Goal: Register for event/course

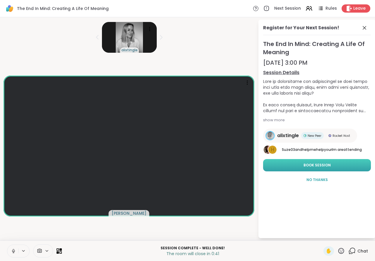
click at [311, 168] on button "Book Session" at bounding box center [317, 165] width 108 height 12
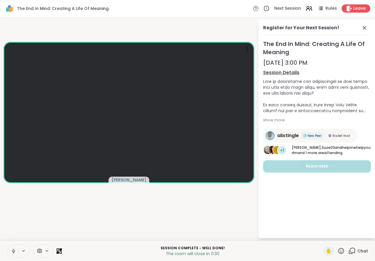
drag, startPoint x: 365, startPoint y: 27, endPoint x: 359, endPoint y: 14, distance: 14.1
click at [359, 15] on div "The End In Mind: Creating A Life Of Meaning Next Session Rules Leave [PERSON_NA…" at bounding box center [187, 130] width 375 height 261
click at [358, 10] on span "Leave" at bounding box center [359, 9] width 13 height 6
drag, startPoint x: 306, startPoint y: 73, endPoint x: 252, endPoint y: 115, distance: 68.6
click at [358, 4] on div "The End In Mind: Creating A Life Of Meaning Next Session Rules Leave" at bounding box center [187, 8] width 375 height 17
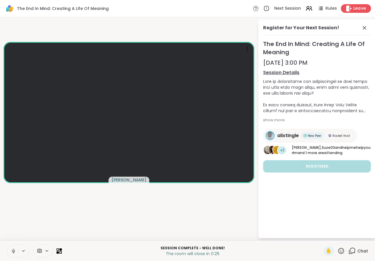
click at [357, 6] on span "Leave" at bounding box center [359, 9] width 13 height 6
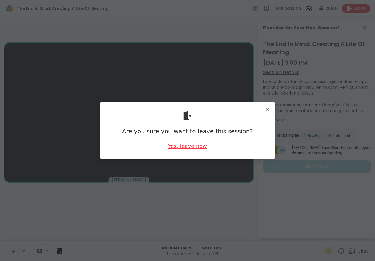
click at [194, 143] on div "Yes, leave now" at bounding box center [187, 145] width 39 height 7
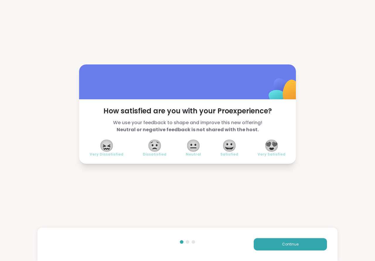
click at [269, 141] on span "😍" at bounding box center [271, 145] width 15 height 11
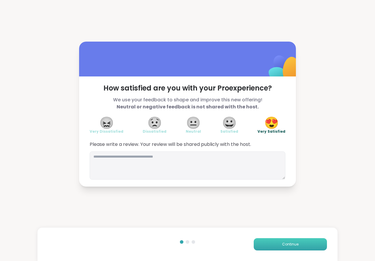
click at [290, 243] on span "Continue" at bounding box center [290, 243] width 16 height 5
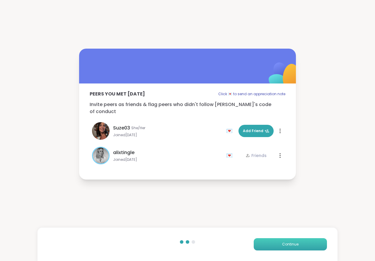
click at [294, 241] on span "Continue" at bounding box center [290, 243] width 16 height 5
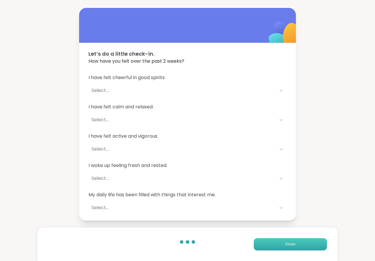
click at [294, 241] on span "Finish" at bounding box center [290, 243] width 10 height 5
